Goal: Transaction & Acquisition: Purchase product/service

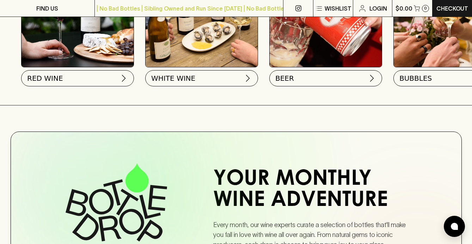
scroll to position [278, 0]
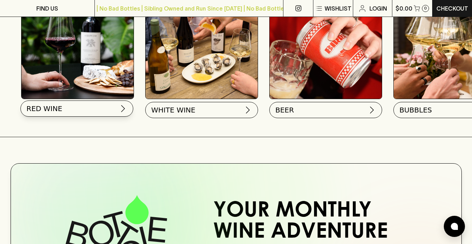
click at [71, 107] on button "RED WINE" at bounding box center [76, 108] width 113 height 16
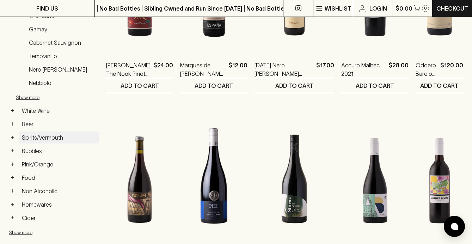
scroll to position [215, 0]
click at [38, 145] on link "Bubbles" at bounding box center [59, 151] width 80 height 12
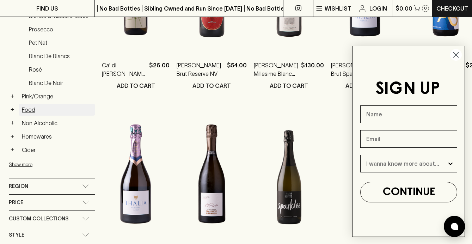
click at [29, 104] on link "Food" at bounding box center [57, 110] width 76 height 12
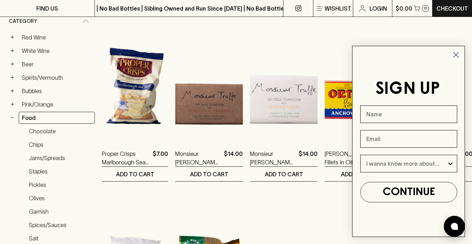
scroll to position [111, 0]
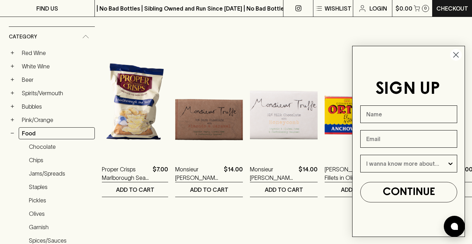
click at [455, 55] on icon "Close dialog" at bounding box center [455, 54] width 5 height 5
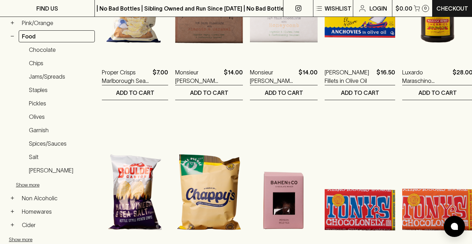
scroll to position [206, 0]
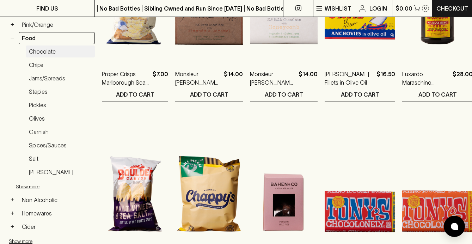
click at [49, 45] on link "Chocolate" at bounding box center [60, 51] width 69 height 12
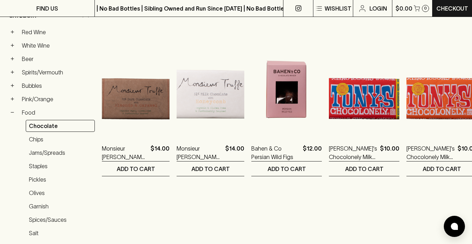
scroll to position [132, 0]
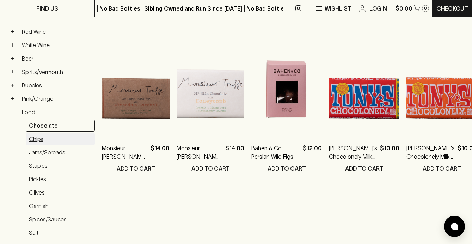
click at [44, 133] on link "Chips" at bounding box center [60, 139] width 69 height 12
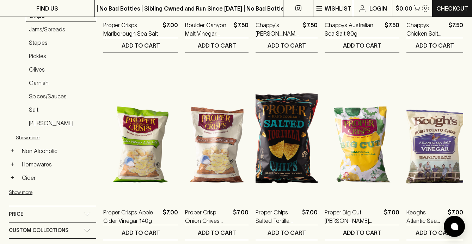
scroll to position [255, 0]
